Goal: Ask a question

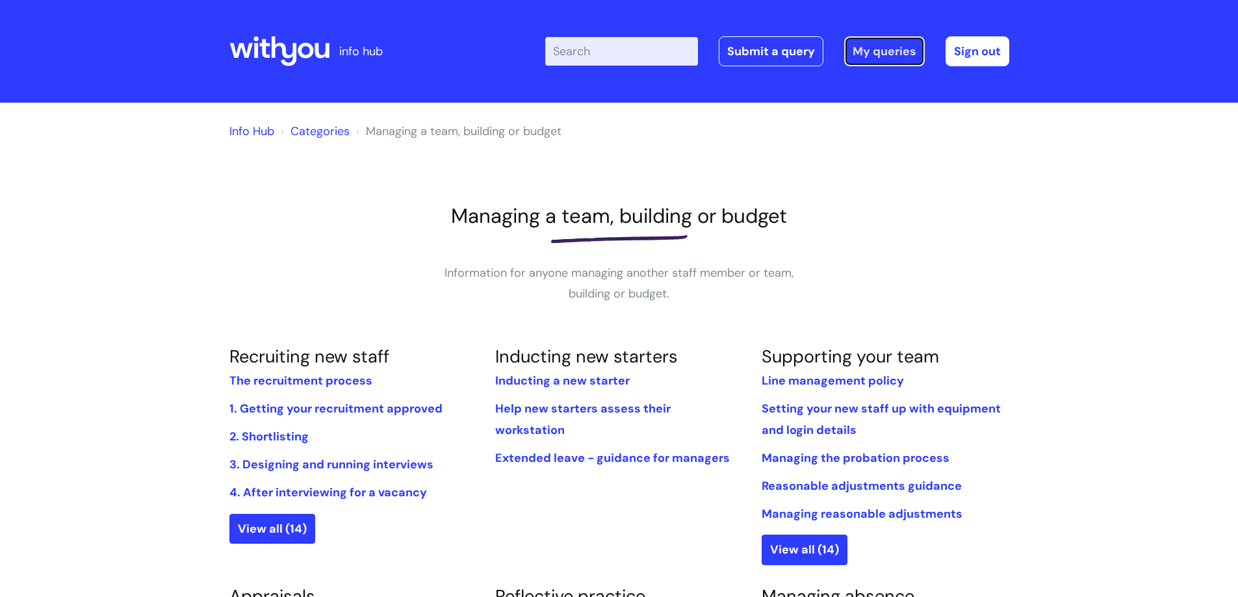
click at [900, 51] on link "My queries" at bounding box center [884, 51] width 81 height 30
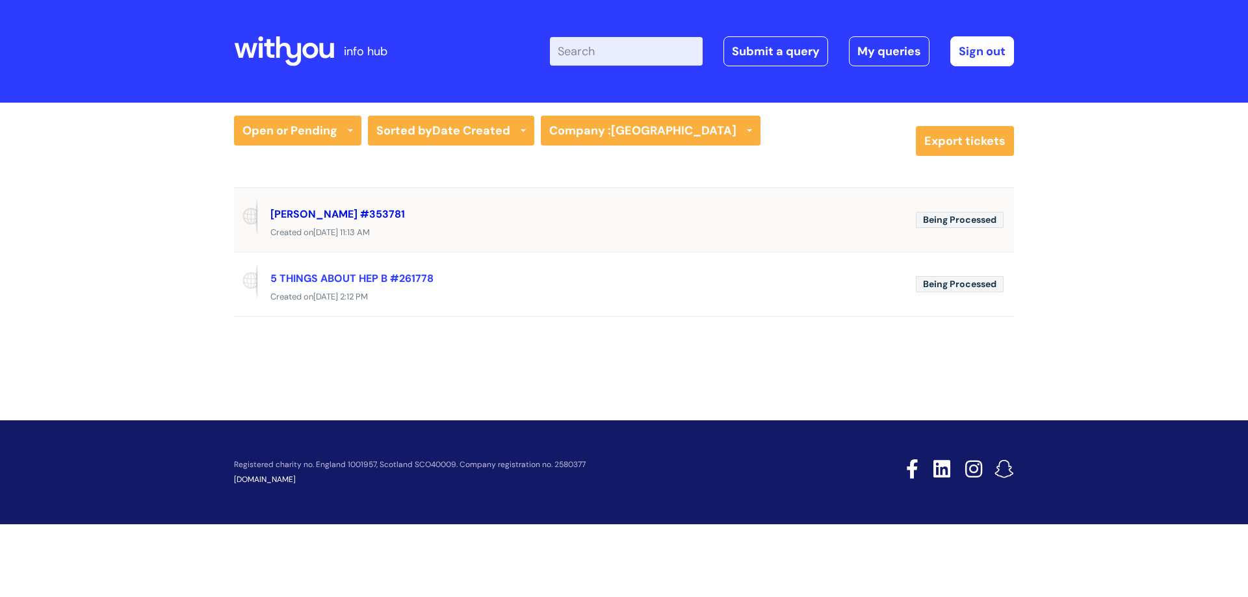
click at [378, 212] on link "Katarina Zecca-McWilliams #353781" at bounding box center [337, 214] width 135 height 14
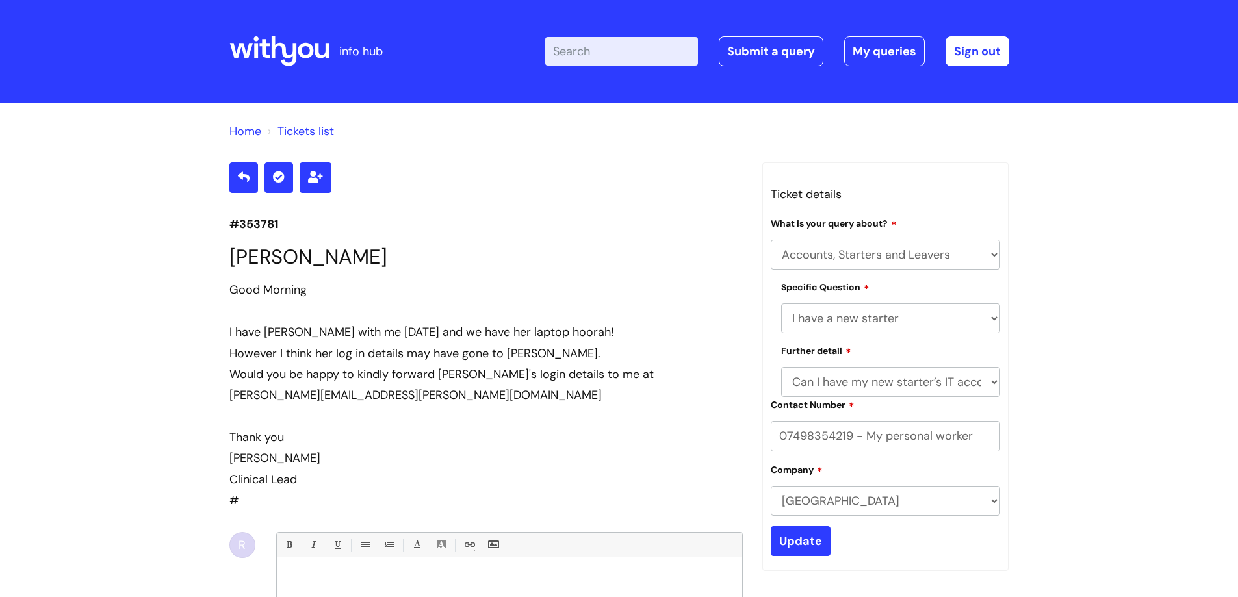
select select "Accounts, Starters and Leavers"
select select "I have a new starter"
select select "Can I have my new starter’s IT account details"
